Goal: Find specific page/section: Find specific page/section

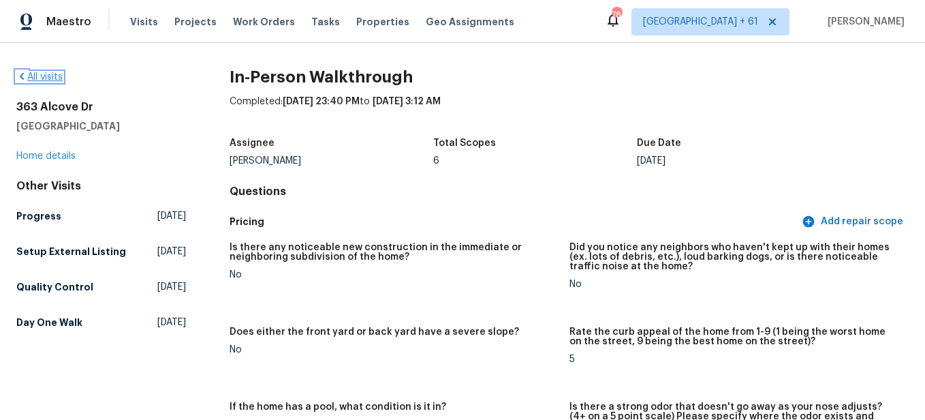
click at [44, 80] on link "All visits" at bounding box center [39, 77] width 46 height 10
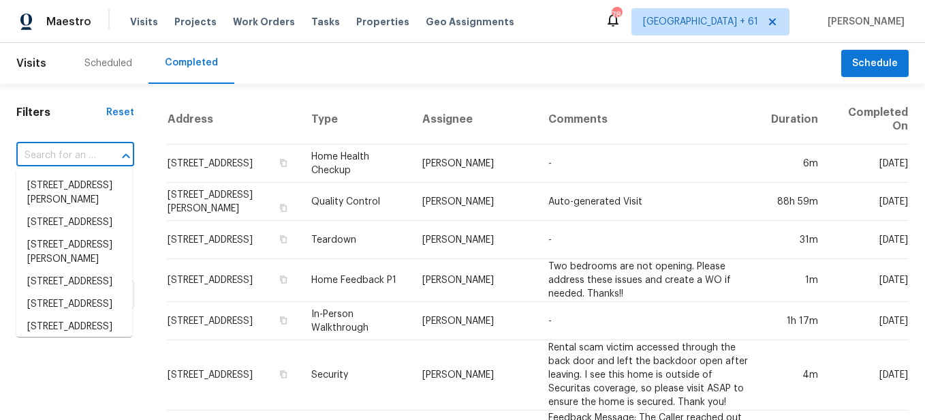
click at [66, 161] on input "text" at bounding box center [56, 155] width 80 height 21
paste input "[STREET_ADDRESS]"
type input "[STREET_ADDRESS]"
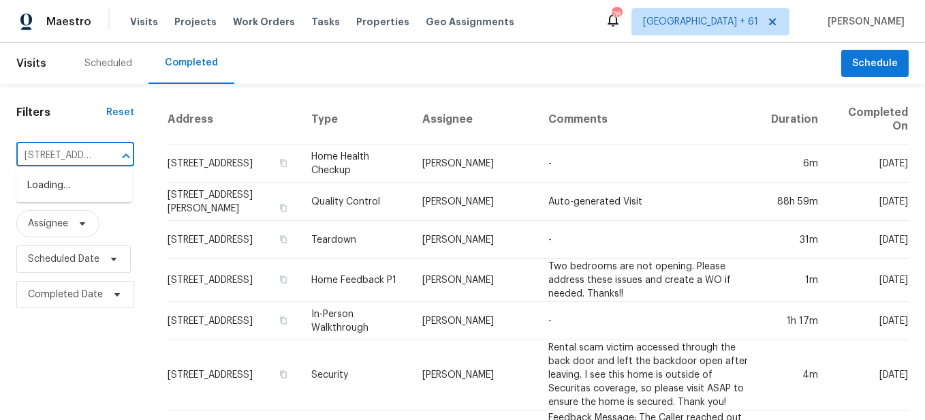
scroll to position [0, 106]
click at [67, 197] on li "[STREET_ADDRESS]" at bounding box center [74, 185] width 116 height 22
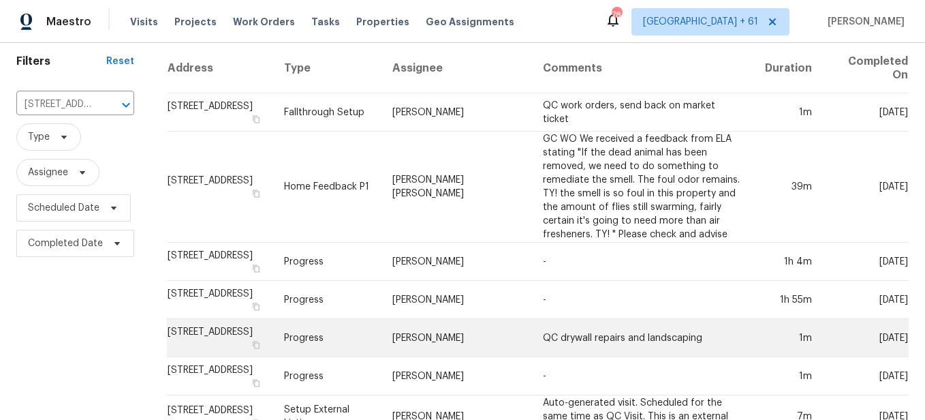
scroll to position [68, 0]
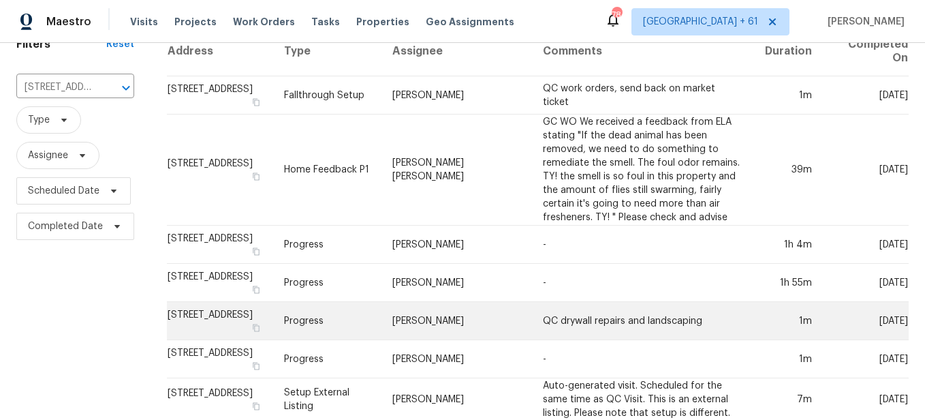
click at [333, 325] on td "Progress" at bounding box center [327, 321] width 108 height 38
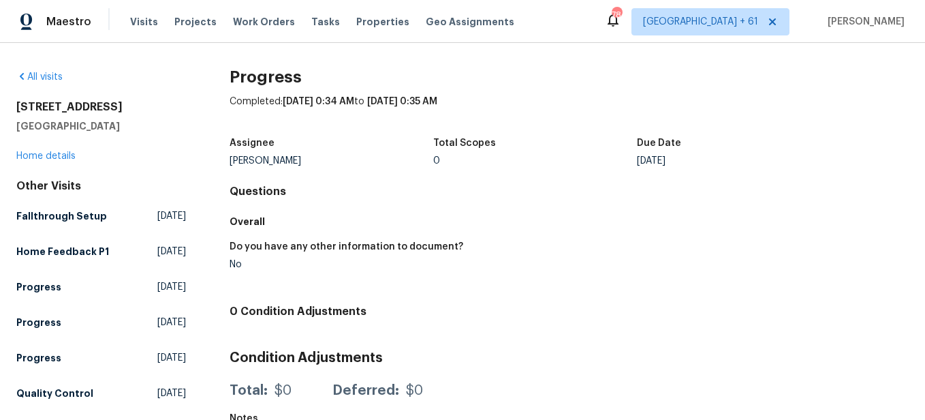
click at [43, 164] on div "All visits [STREET_ADDRESS] Home details Other Visits Fallthrough Setup [DATE] …" at bounding box center [101, 308] width 170 height 477
click at [43, 157] on link "Home details" at bounding box center [45, 156] width 59 height 10
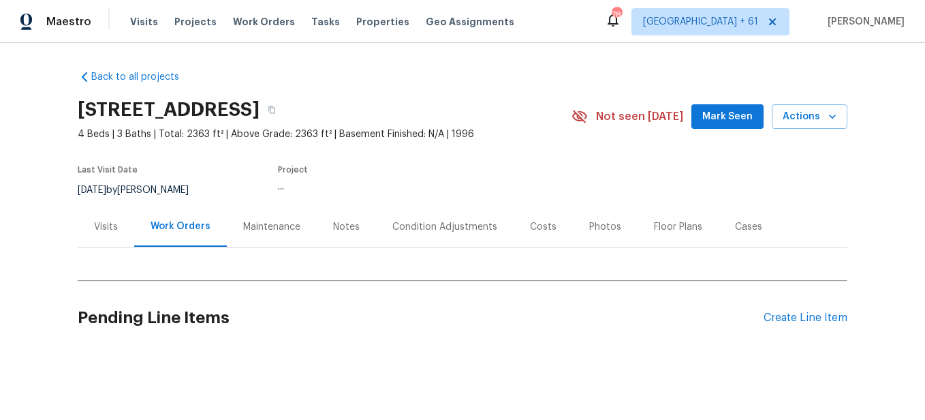
click at [603, 237] on div "Photos" at bounding box center [605, 226] width 65 height 40
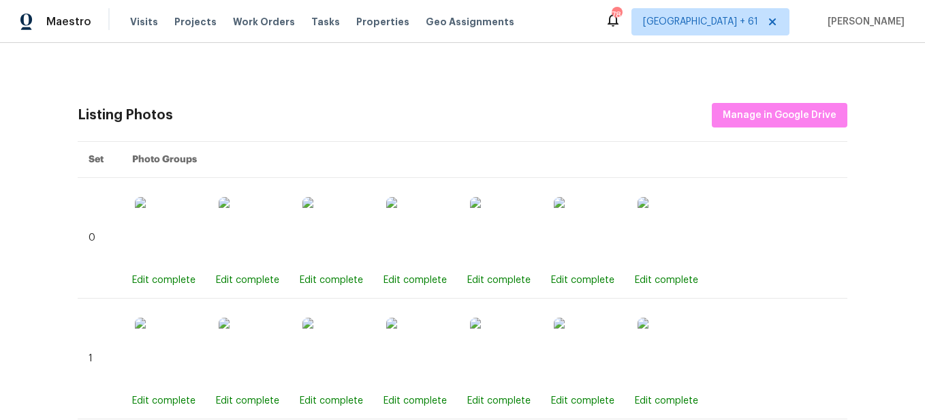
scroll to position [549, 0]
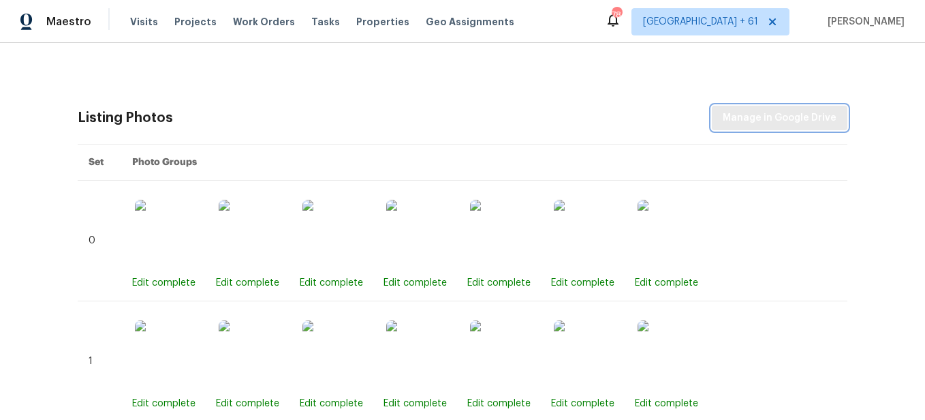
click at [739, 119] on span "Manage in Google Drive" at bounding box center [780, 118] width 114 height 17
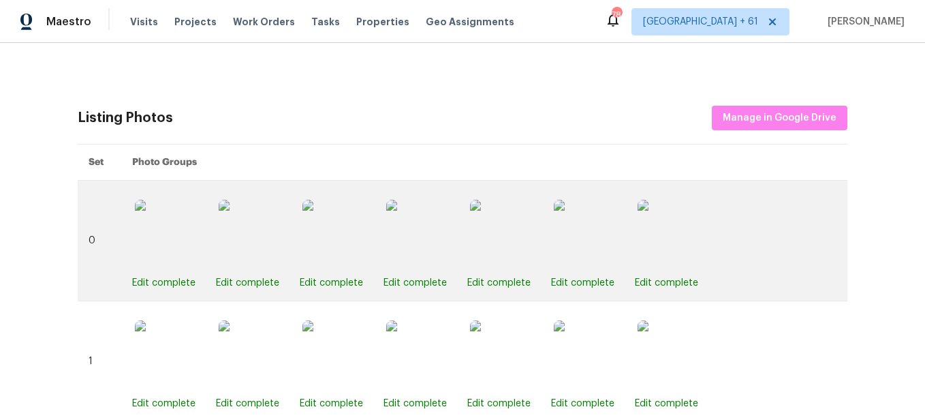
click at [187, 247] on img at bounding box center [169, 234] width 68 height 68
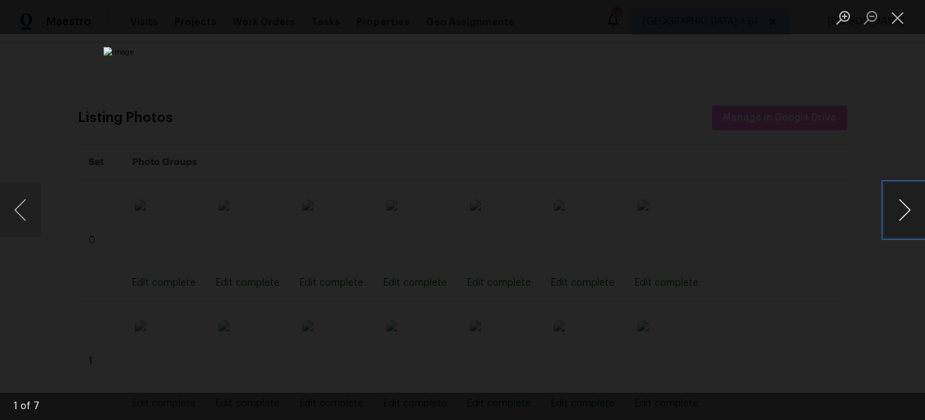
click at [901, 208] on button "Next image" at bounding box center [905, 210] width 41 height 55
click at [900, 9] on button "Close lightbox" at bounding box center [898, 17] width 27 height 24
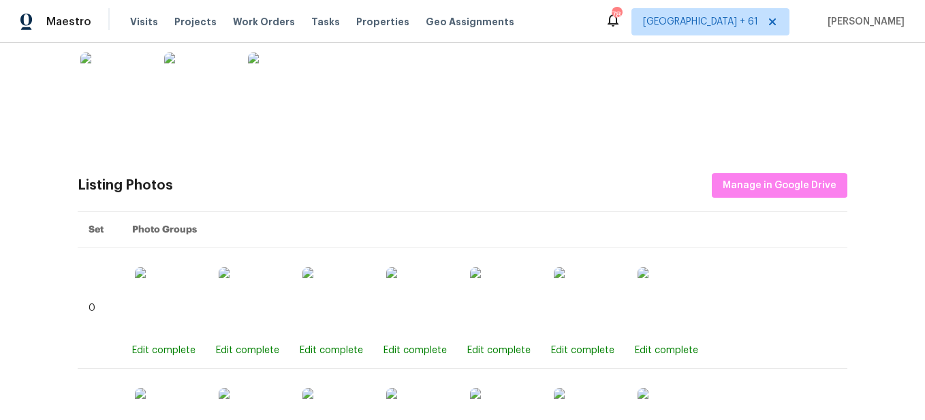
scroll to position [480, 0]
